Goal: Understand process/instructions: Learn how to perform a task or action

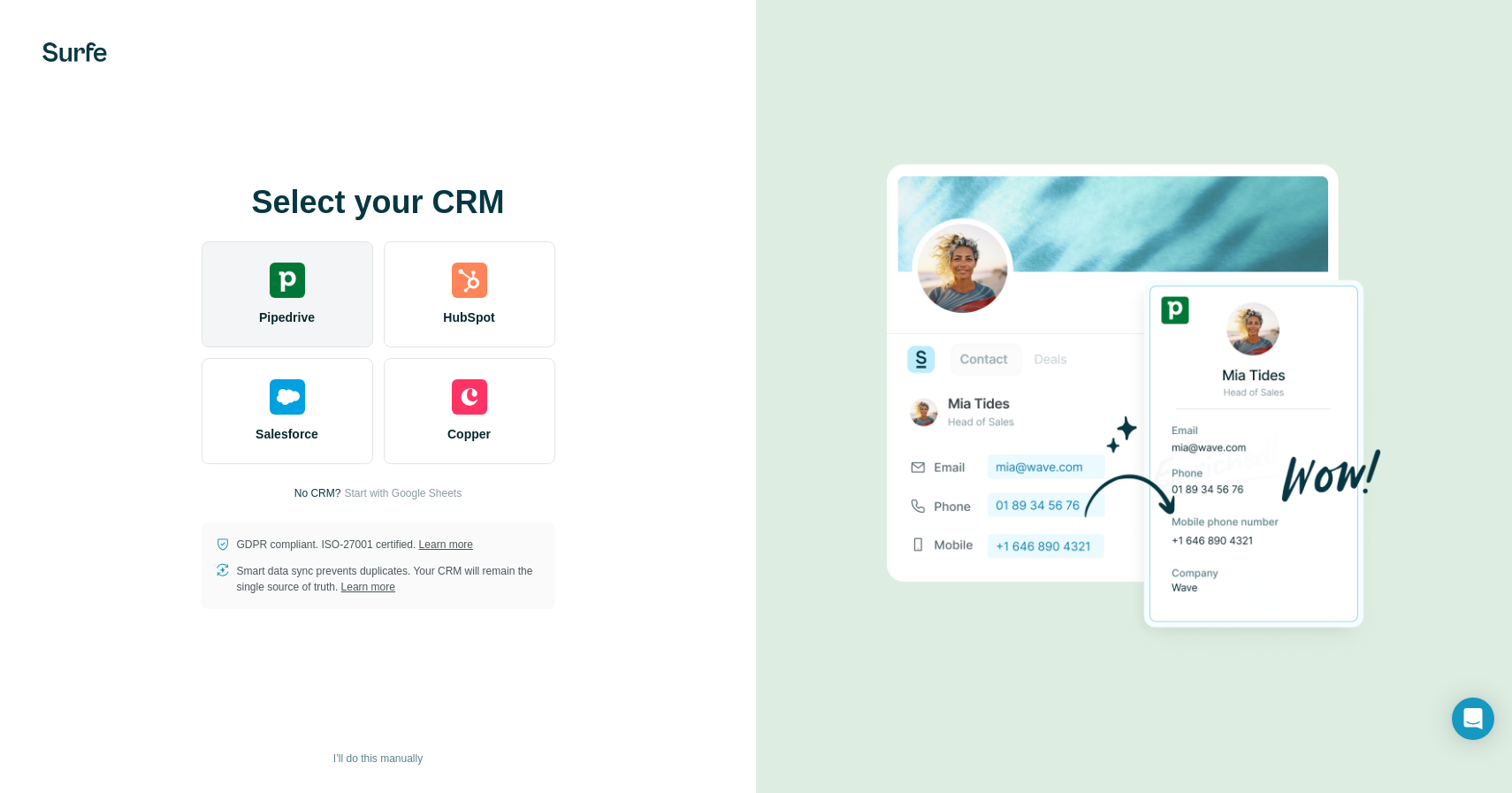
click at [293, 277] on img at bounding box center [287, 280] width 36 height 36
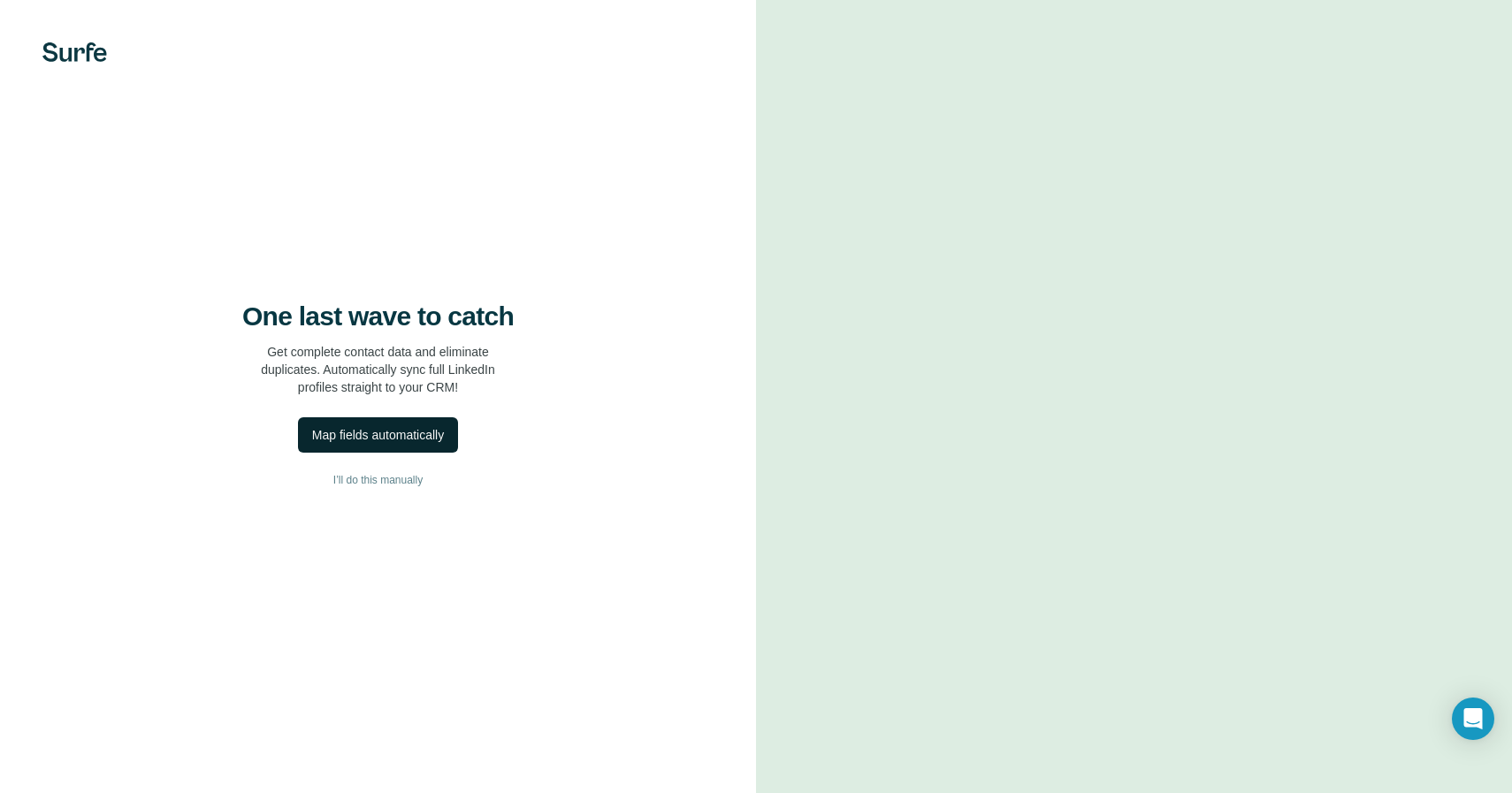
click at [385, 434] on div "Map fields automatically" at bounding box center [378, 434] width 132 height 17
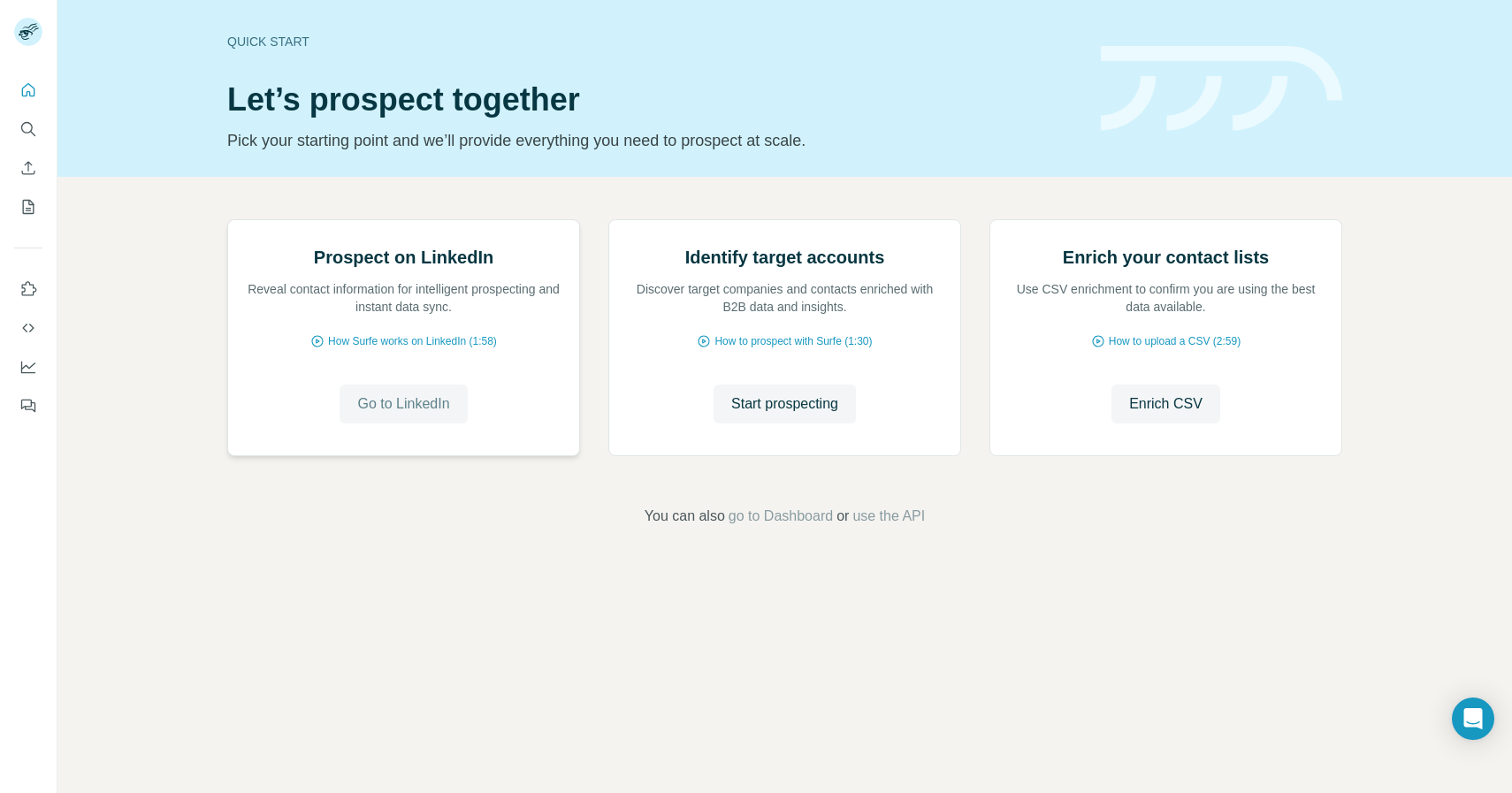
click at [431, 414] on span "Go to LinkedIn" at bounding box center [404, 404] width 92 height 21
